Goal: Complete application form

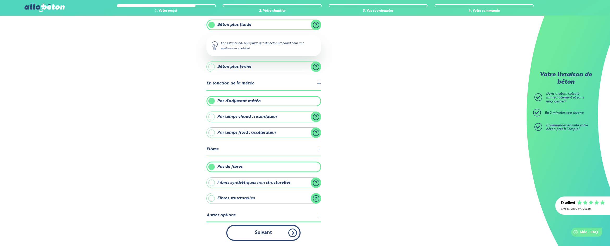
click at [254, 233] on button "Suivant" at bounding box center [263, 233] width 74 height 16
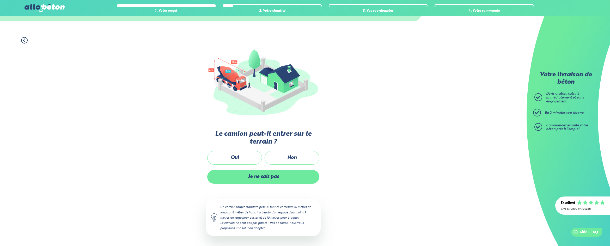
click at [283, 177] on label "Je ne sais pas" at bounding box center [263, 177] width 112 height 14
click at [0, 0] on input "Je ne sais pas" at bounding box center [0, 0] width 0 height 0
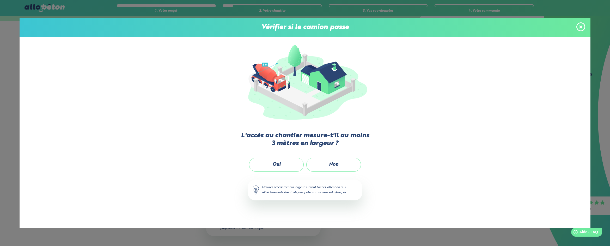
click at [291, 166] on label "Oui" at bounding box center [276, 165] width 55 height 14
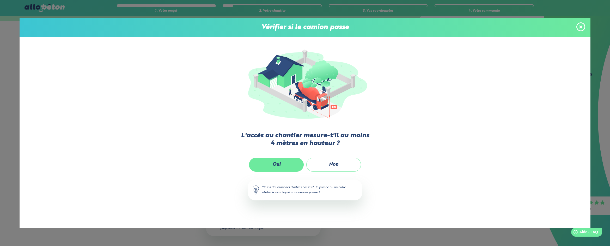
click at [291, 166] on label "Oui" at bounding box center [276, 165] width 55 height 14
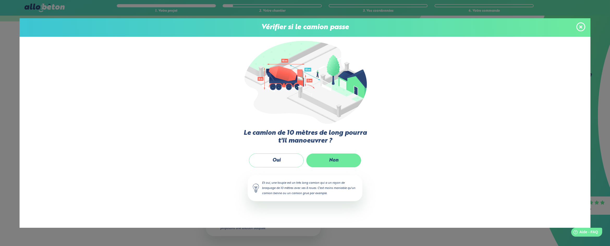
click at [341, 161] on label "Non" at bounding box center [333, 160] width 55 height 14
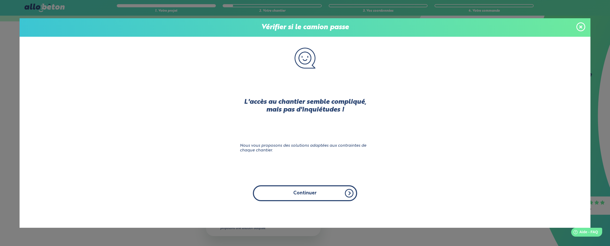
click at [313, 189] on button "Continuer" at bounding box center [305, 193] width 104 height 16
click input "Non" at bounding box center [0, 0] width 0 height 0
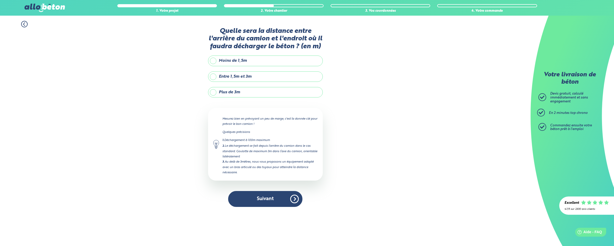
click at [215, 94] on label "Plus de 3m" at bounding box center [265, 92] width 115 height 10
click at [0, 0] on input "Plus de 3m" at bounding box center [0, 0] width 0 height 0
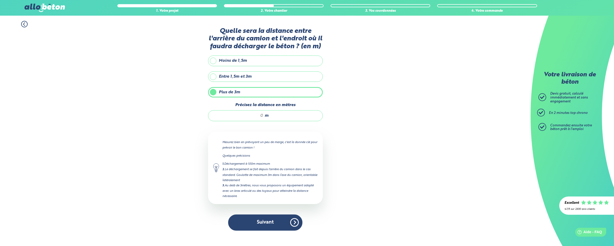
click at [261, 114] on input "Précisez la distance en mètres" at bounding box center [238, 115] width 50 height 5
type input "6"
click at [270, 225] on button "Suivant" at bounding box center [265, 222] width 74 height 16
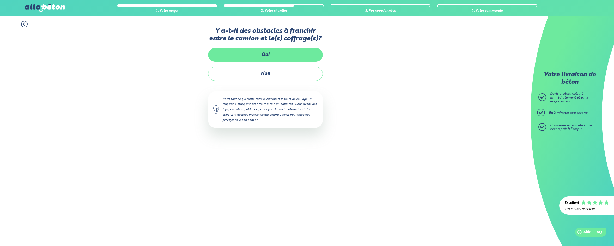
click at [270, 54] on label "Oui" at bounding box center [265, 55] width 115 height 14
click at [0, 0] on input "Oui" at bounding box center [0, 0] width 0 height 0
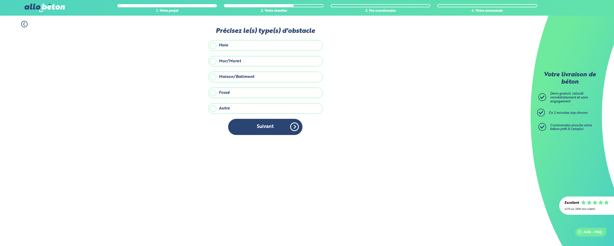
click at [216, 46] on label "Haie" at bounding box center [265, 45] width 115 height 10
click at [0, 0] on input "Haie" at bounding box center [0, 0] width 0 height 0
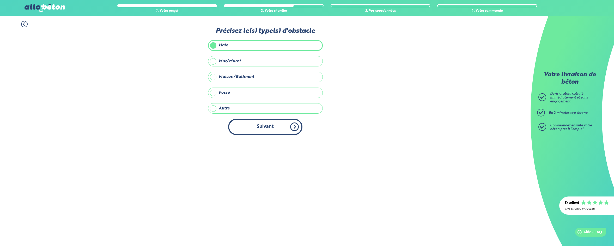
click at [283, 129] on button "Suivant" at bounding box center [265, 127] width 74 height 16
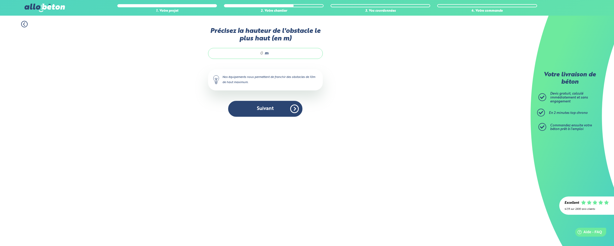
drag, startPoint x: 258, startPoint y: 51, endPoint x: 264, endPoint y: 51, distance: 6.3
click at [264, 51] on div "m" at bounding box center [265, 53] width 115 height 11
type input "1.5"
click at [263, 112] on button "Suivant" at bounding box center [265, 109] width 74 height 16
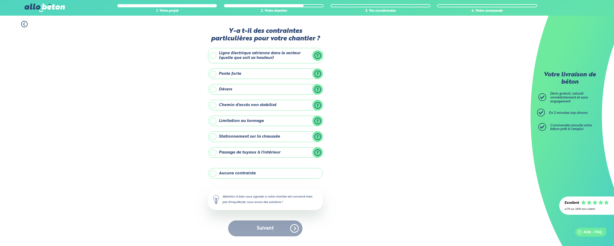
click at [215, 106] on label "Chemin d'accès non stabilisé" at bounding box center [265, 105] width 115 height 10
click at [0, 0] on input "Chemin d'accès non stabilisé" at bounding box center [0, 0] width 0 height 0
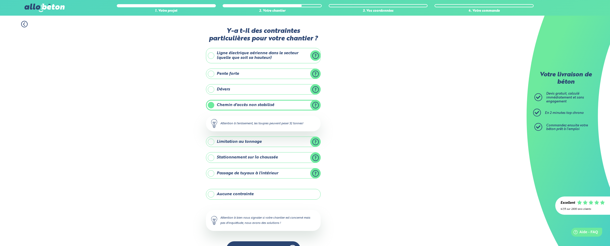
scroll to position [16, 0]
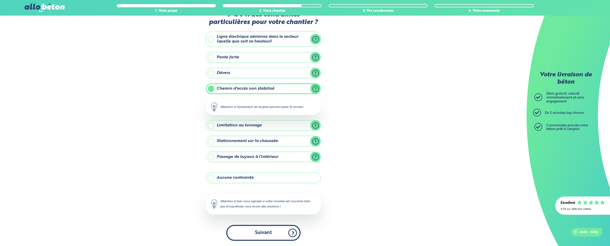
click at [259, 233] on button "Suivant" at bounding box center [263, 233] width 74 height 16
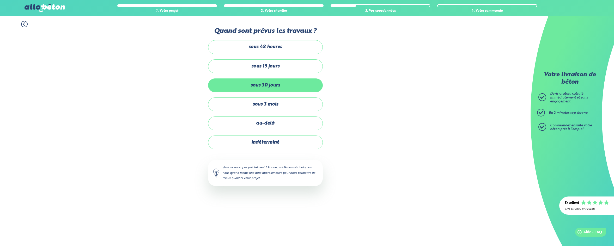
click at [250, 89] on label "sous 30 jours" at bounding box center [265, 85] width 115 height 14
click at [0, 0] on input "sous 30 jours" at bounding box center [0, 0] width 0 height 0
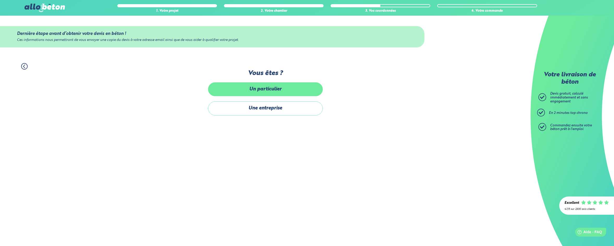
click at [293, 94] on label "Un particulier" at bounding box center [265, 89] width 115 height 14
click at [0, 0] on input "Un particulier" at bounding box center [0, 0] width 0 height 0
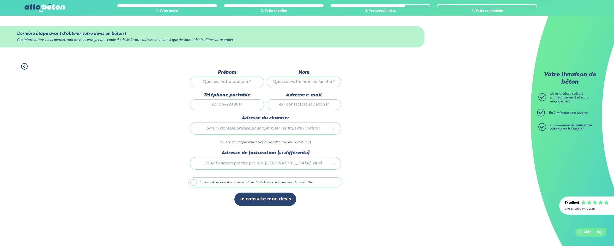
click at [224, 84] on input "Prénom" at bounding box center [227, 82] width 74 height 10
type input "[PERSON_NAME]"
type input "CONIN"
type input "0683465543"
type input "[PERSON_NAME][EMAIL_ADDRESS][DOMAIN_NAME]"
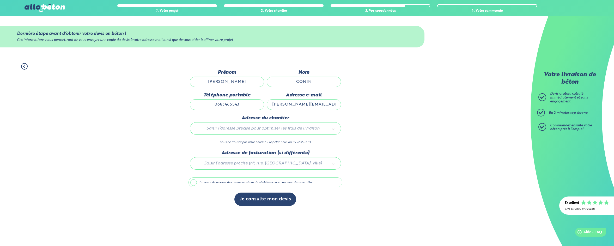
type input "[STREET_ADDRESS], lieu dit [GEOGRAPHIC_DATA]"
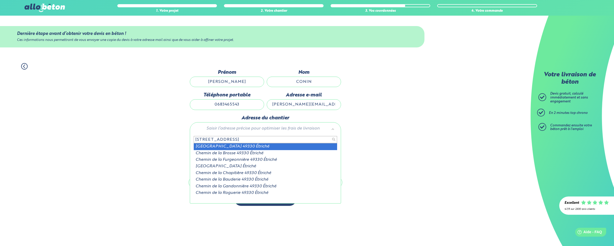
scroll to position [1, 0]
drag, startPoint x: 246, startPoint y: 139, endPoint x: 185, endPoint y: 152, distance: 62.2
click at [186, 151] on body "09 72 55 12 83 Conseils et Appel Gratuits nos produits le béton prêt à l'emploi…" at bounding box center [307, 123] width 614 height 246
drag, startPoint x: 255, startPoint y: 139, endPoint x: 225, endPoint y: 141, distance: 29.8
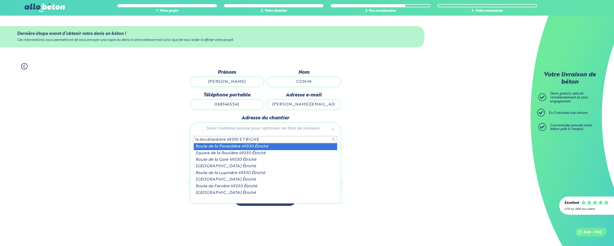
click at [225, 141] on input "la doublardiere 49330 ETRICHE" at bounding box center [265, 139] width 143 height 7
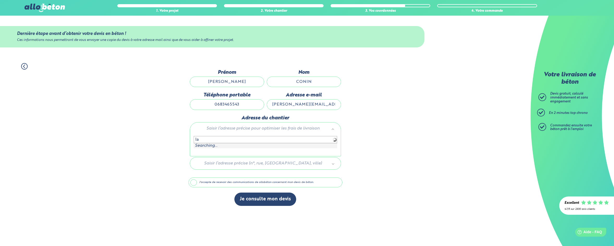
type input "l"
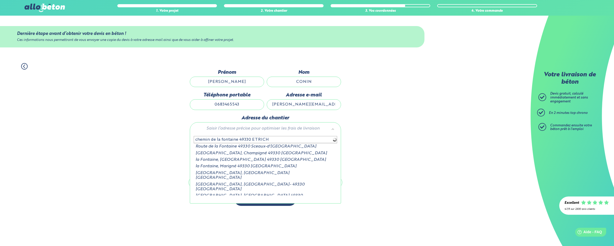
type input "chemin de la fontaine 49330 ETRICHE"
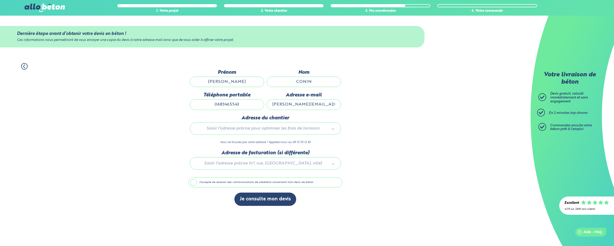
click at [320, 164] on div at bounding box center [265, 162] width 154 height 25
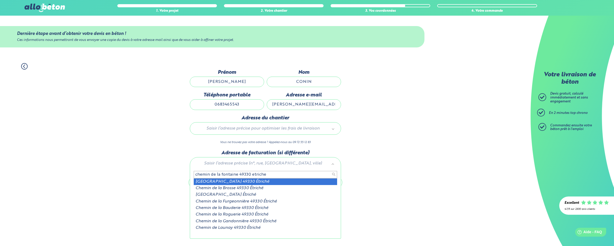
drag, startPoint x: 215, startPoint y: 174, endPoint x: 174, endPoint y: 177, distance: 41.1
click at [174, 177] on body "09 72 55 12 83 Conseils et Appel Gratuits nos produits le béton prêt à l'emploi…" at bounding box center [307, 123] width 614 height 246
type input "la fontaine 49330 etriche"
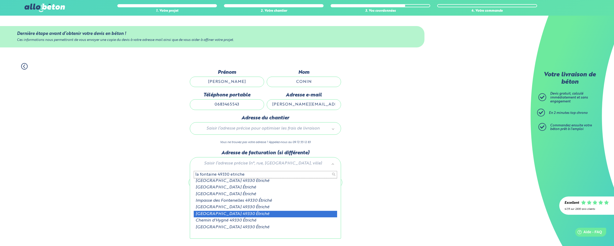
scroll to position [0, 0]
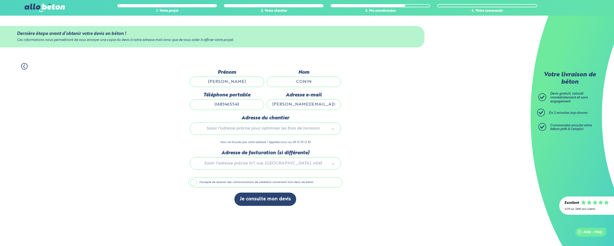
click at [192, 183] on label "J'accepte de recevoir des communications de allobéton concernant mon devis de b…" at bounding box center [265, 182] width 154 height 10
click at [0, 0] on input "J'accepte de recevoir des communications de allobéton concernant mon devis de b…" at bounding box center [0, 0] width 0 height 0
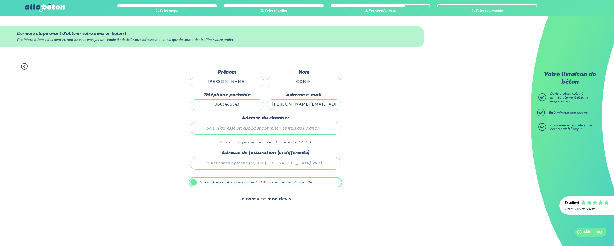
click at [266, 201] on button "Je consulte mon devis" at bounding box center [265, 199] width 62 height 13
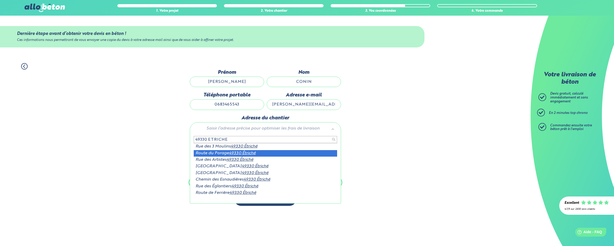
click at [195, 141] on input "49330 ETRICHE" at bounding box center [265, 139] width 143 height 7
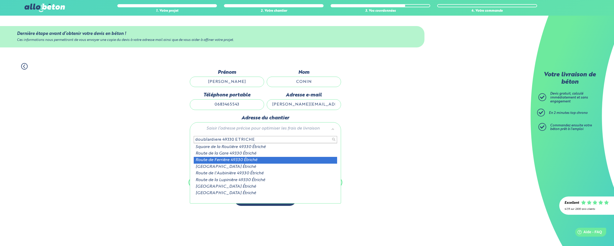
scroll to position [8, 0]
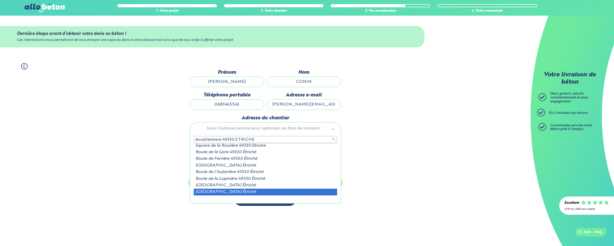
type input "doublardiere 49330 ETRICHE"
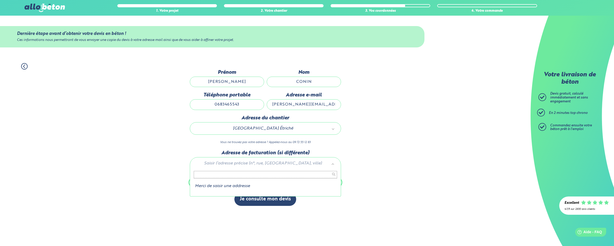
click at [231, 184] on li "Merci de saisir une addresse" at bounding box center [265, 186] width 143 height 5
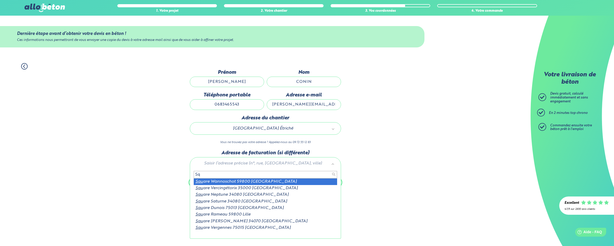
type input "S"
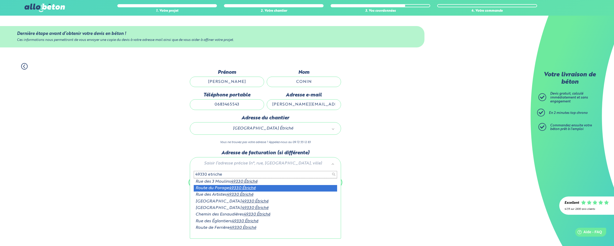
type input "49330 etriche"
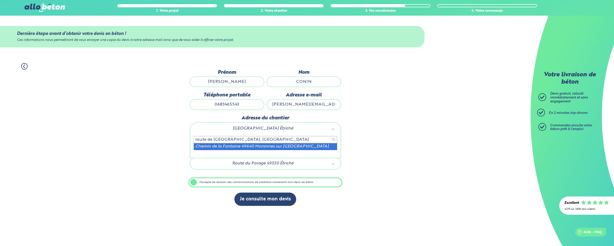
type input "route de [GEOGRAPHIC_DATA], [GEOGRAPHIC_DATA]"
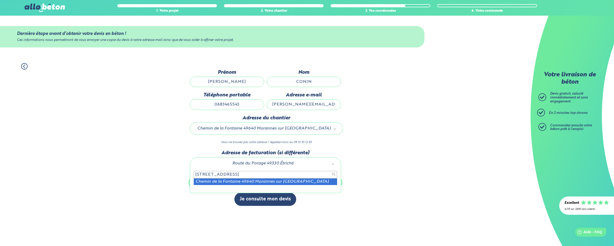
type input "[STREET_ADDRESS]"
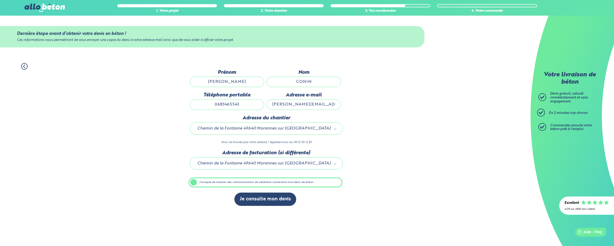
click at [312, 82] on input "CONIN" at bounding box center [304, 82] width 74 height 10
click at [227, 105] on input "0683465543" at bounding box center [227, 104] width 74 height 10
click at [378, 165] on div "1. Votre projet 2. Votre chantier 3. Vos coordonnées 4. Votre commande Dernière…" at bounding box center [265, 134] width 530 height 153
click at [233, 81] on input "[PERSON_NAME]" at bounding box center [227, 82] width 74 height 10
click at [194, 181] on label "J'accepte de recevoir des communications de allobéton concernant mon devis de b…" at bounding box center [265, 182] width 154 height 10
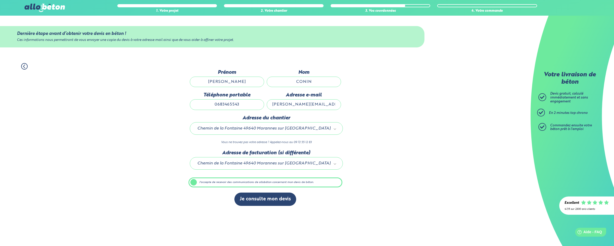
click at [0, 0] on input "J'accepte de recevoir des communications de allobéton concernant mon devis de b…" at bounding box center [0, 0] width 0 height 0
click at [193, 181] on label "J'accepte de recevoir des communications de allobéton concernant mon devis de b…" at bounding box center [265, 182] width 154 height 10
click at [0, 0] on input "J'accepte de recevoir des communications de allobéton concernant mon devis de b…" at bounding box center [0, 0] width 0 height 0
click at [305, 103] on input "[PERSON_NAME][EMAIL_ADDRESS][DOMAIN_NAME]" at bounding box center [304, 104] width 74 height 10
click at [24, 65] on icon at bounding box center [24, 66] width 7 height 7
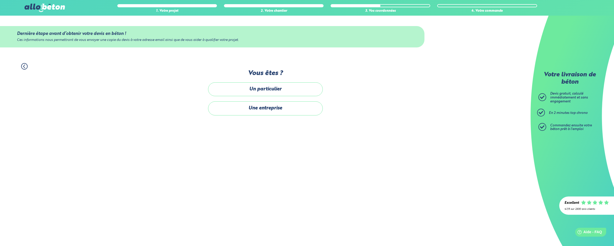
click at [288, 92] on label "Un particulier" at bounding box center [265, 89] width 115 height 14
click at [0, 0] on input "Un particulier" at bounding box center [0, 0] width 0 height 0
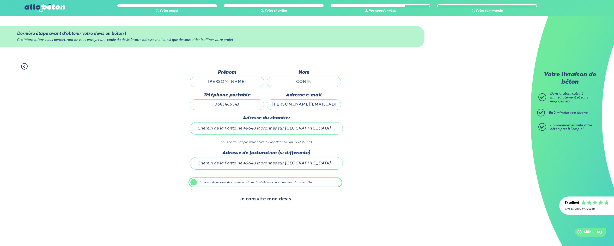
click at [280, 200] on button "Je consulte mon devis" at bounding box center [265, 199] width 62 height 13
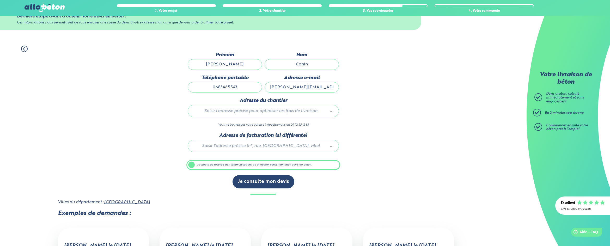
scroll to position [78, 0]
